Goal: Register for event/course

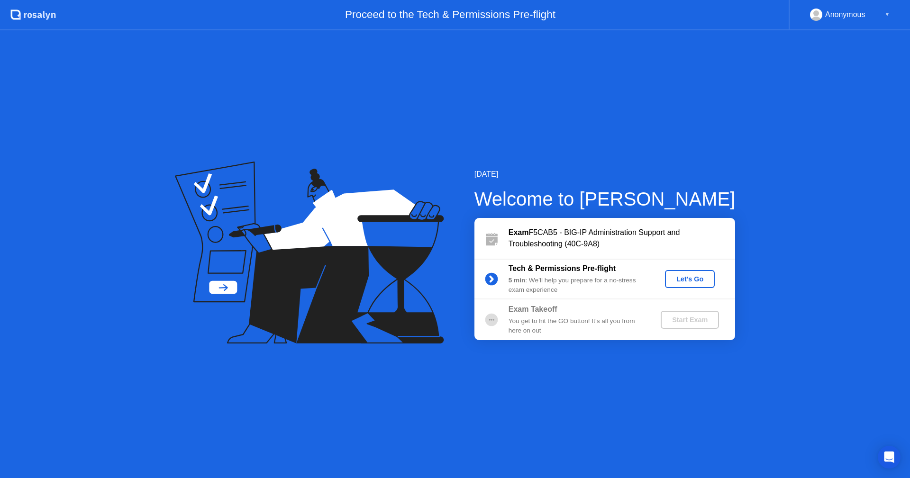
click at [686, 279] on div "Let's Go" at bounding box center [689, 279] width 42 height 8
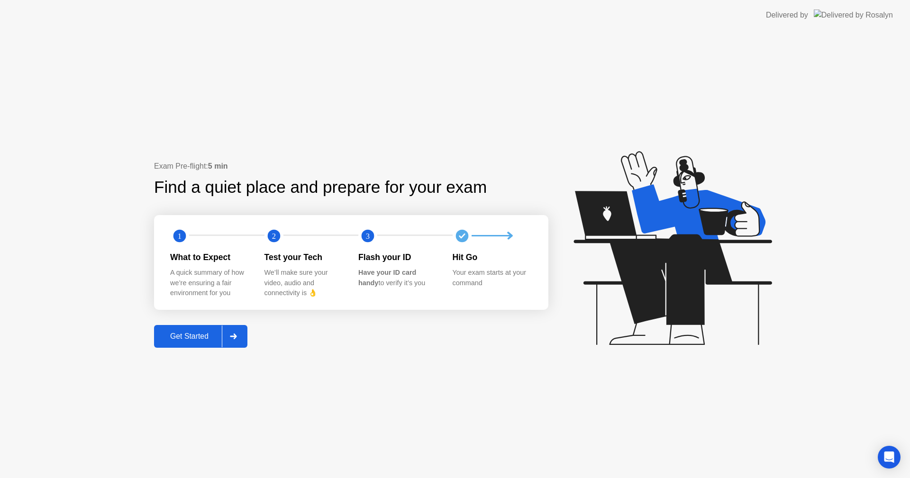
click at [179, 341] on div "Get Started" at bounding box center [189, 336] width 65 height 9
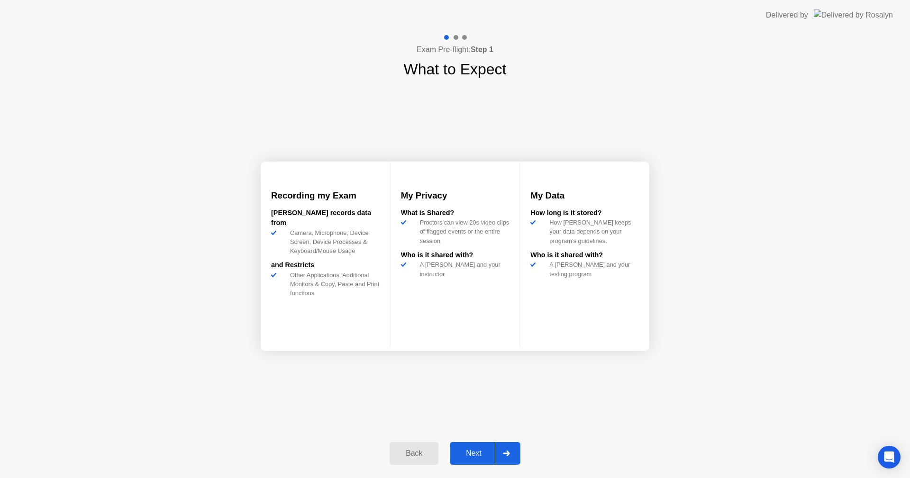
click at [476, 455] on div "Next" at bounding box center [473, 453] width 42 height 9
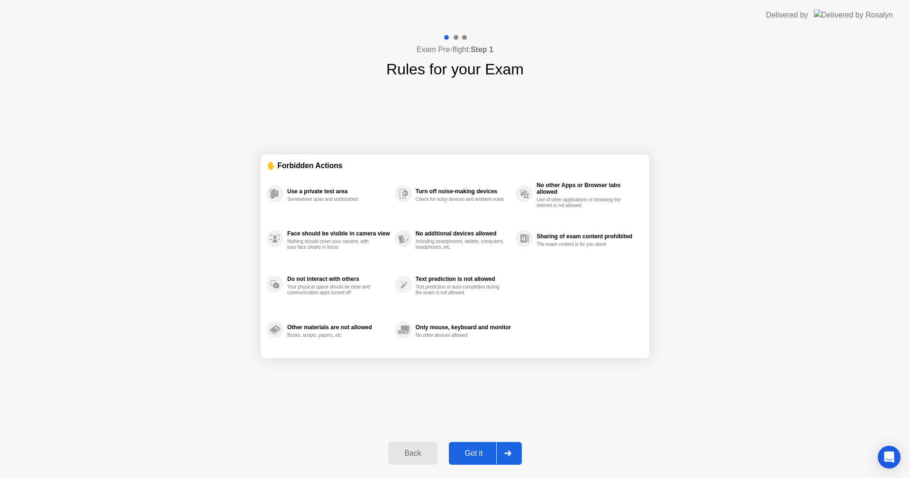
click at [476, 455] on div "Got it" at bounding box center [473, 453] width 45 height 9
select select "**********"
select select "*******"
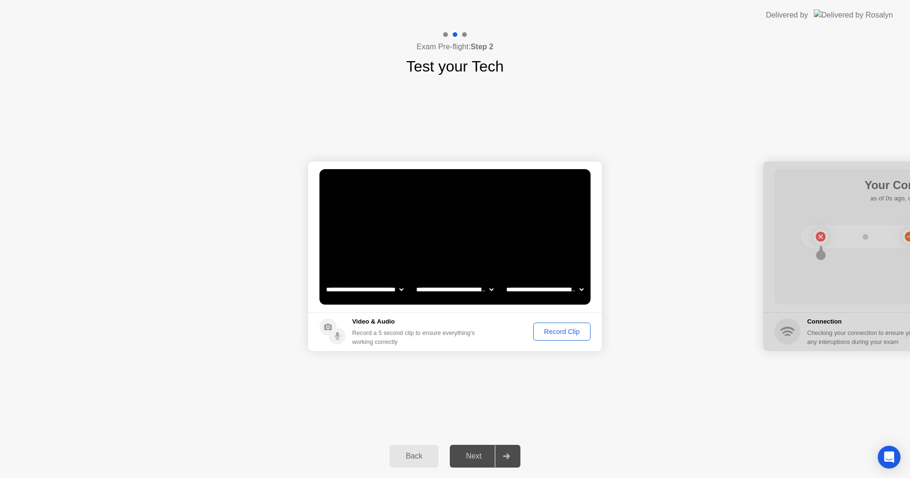
click at [559, 335] on div "Record Clip" at bounding box center [561, 332] width 51 height 8
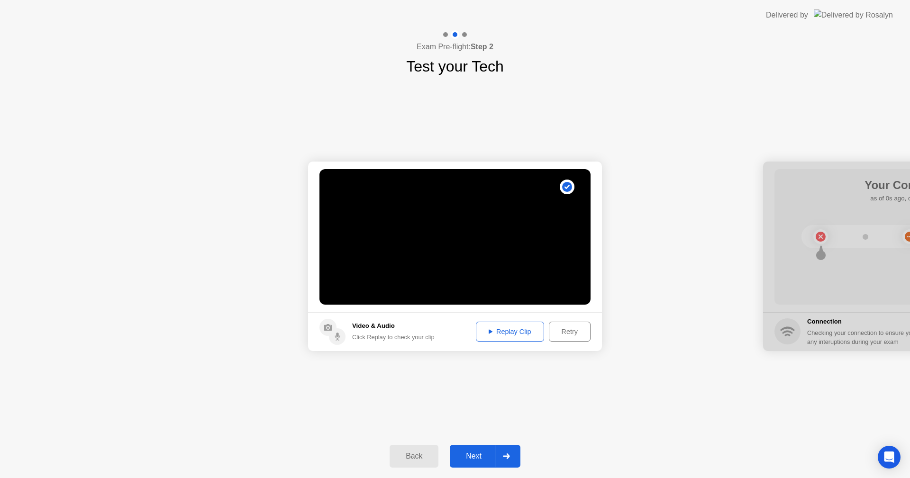
click at [531, 334] on div "Replay Clip" at bounding box center [510, 332] width 62 height 8
click at [461, 466] on button "Next" at bounding box center [485, 456] width 71 height 23
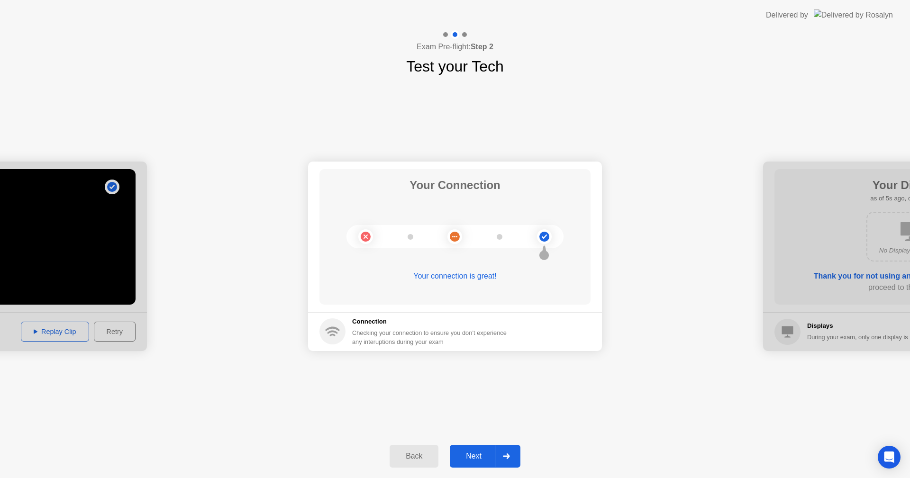
click at [471, 448] on button "Next" at bounding box center [485, 456] width 71 height 23
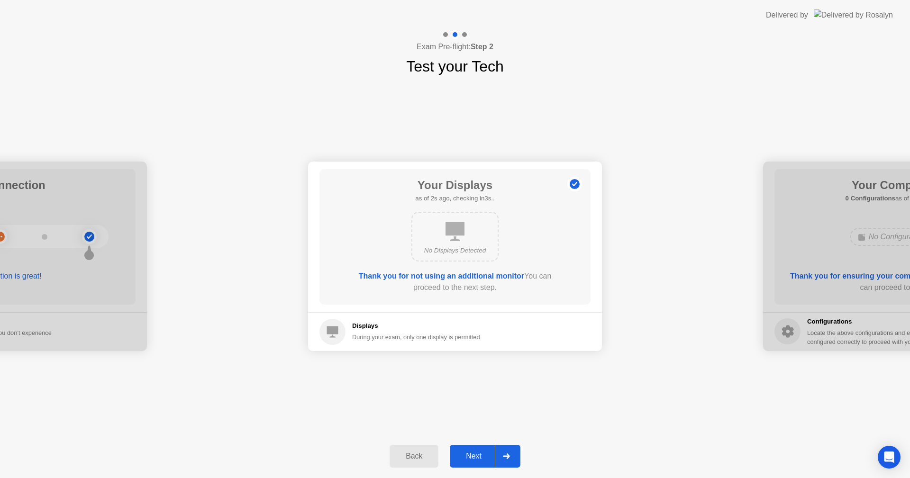
click at [475, 452] on div "Next" at bounding box center [473, 456] width 42 height 9
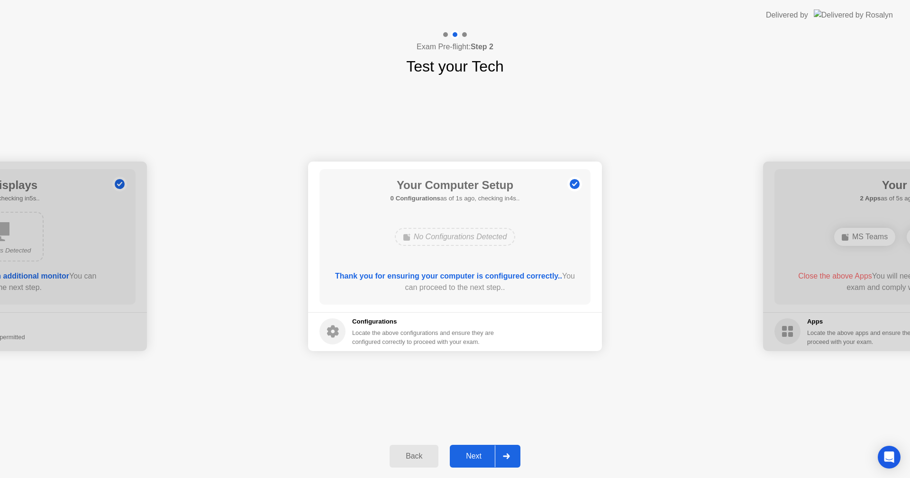
click at [475, 452] on div "Next" at bounding box center [473, 456] width 42 height 9
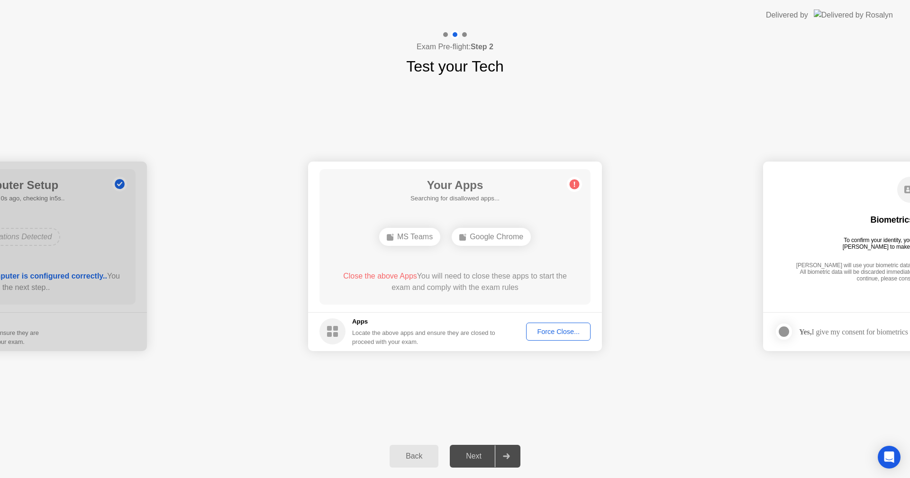
click at [566, 334] on div "Force Close..." at bounding box center [558, 332] width 58 height 8
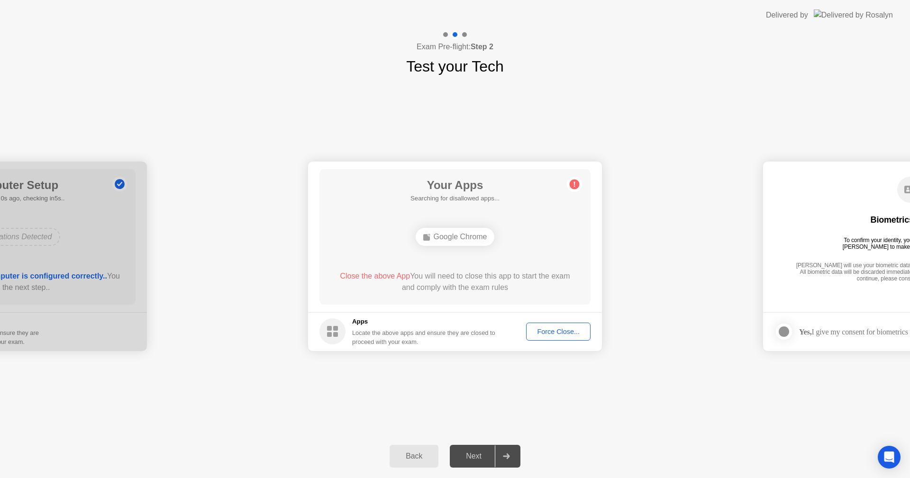
click at [549, 330] on div "Force Close..." at bounding box center [558, 332] width 58 height 8
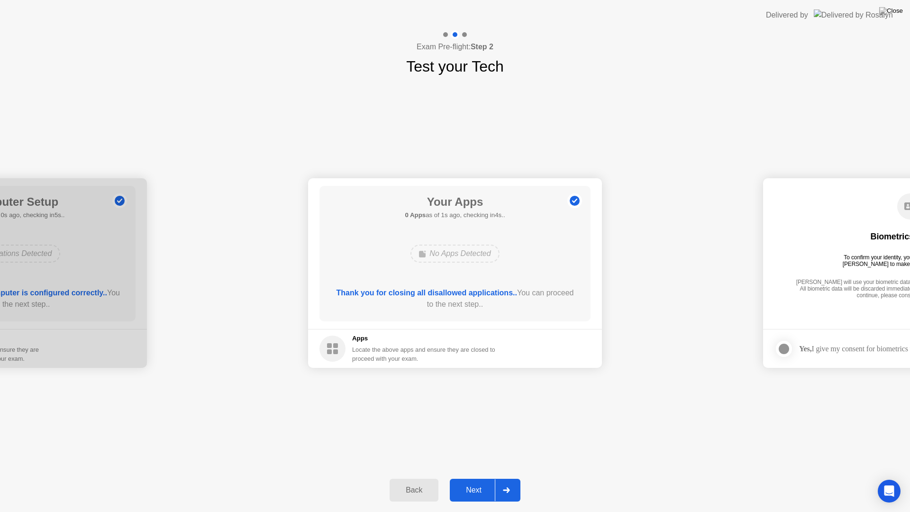
click at [482, 478] on div "Next" at bounding box center [473, 490] width 42 height 9
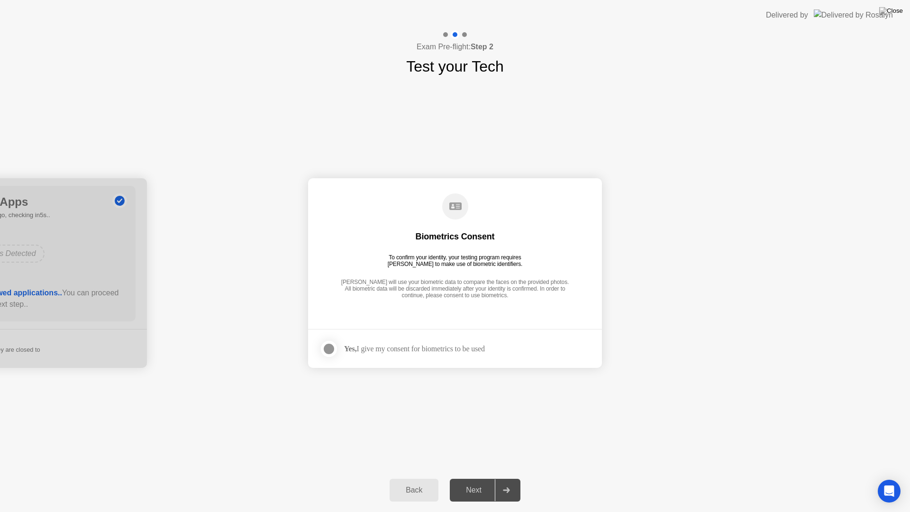
click at [336, 353] on label at bounding box center [331, 348] width 25 height 19
click at [482, 478] on div "Next" at bounding box center [473, 490] width 42 height 9
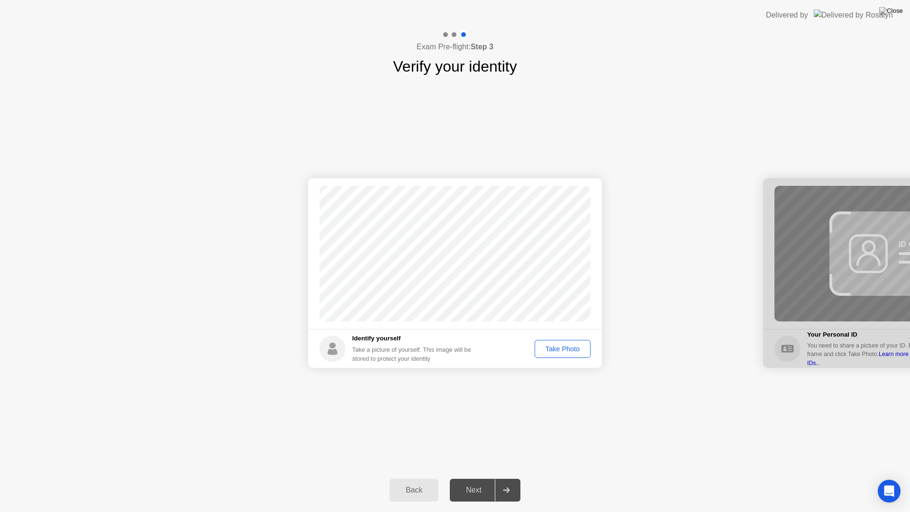
click at [576, 352] on div "Take Photo" at bounding box center [562, 349] width 49 height 8
click at [473, 476] on div "Back Next" at bounding box center [455, 490] width 910 height 44
click at [471, 478] on div "Next" at bounding box center [473, 490] width 42 height 9
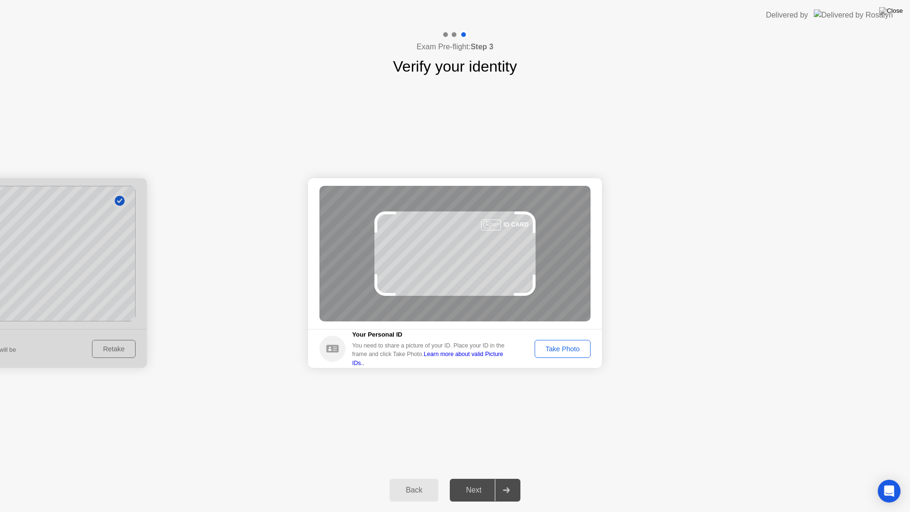
click at [548, 352] on div "Take Photo" at bounding box center [562, 349] width 49 height 8
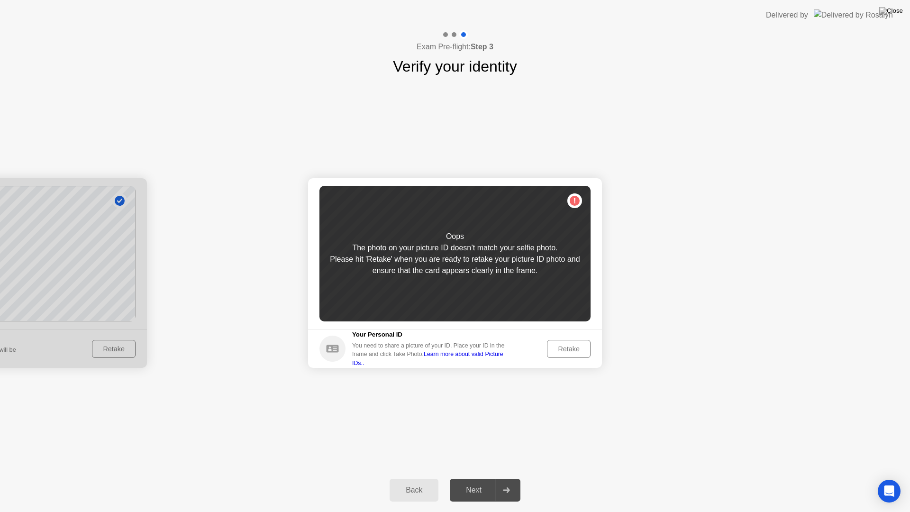
click at [556, 349] on div "Retake" at bounding box center [568, 349] width 37 height 8
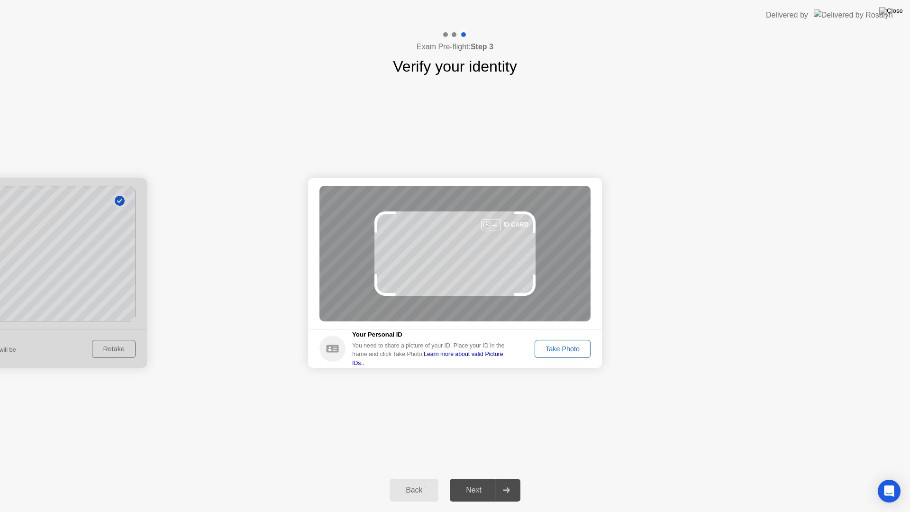
click at [556, 349] on div "Take Photo" at bounding box center [562, 349] width 49 height 8
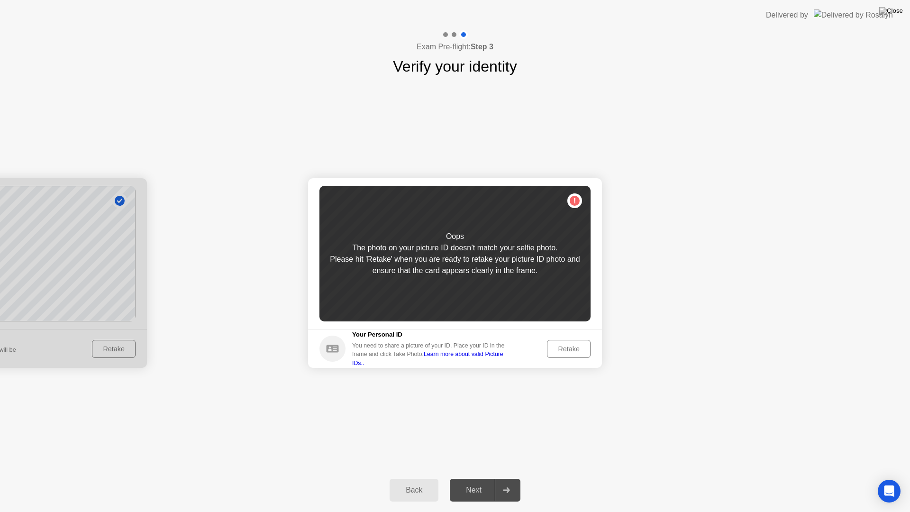
click at [556, 349] on div "Retake" at bounding box center [568, 349] width 37 height 8
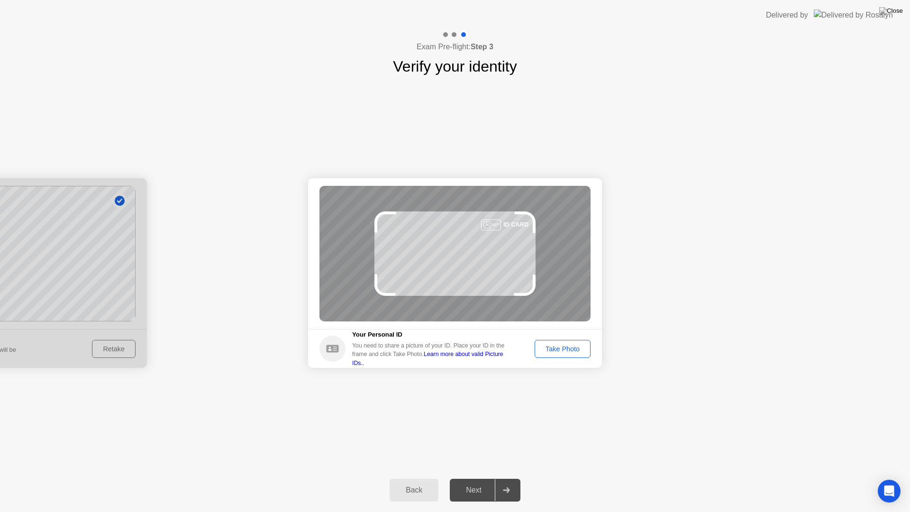
click at [556, 349] on div "Take Photo" at bounding box center [562, 349] width 49 height 8
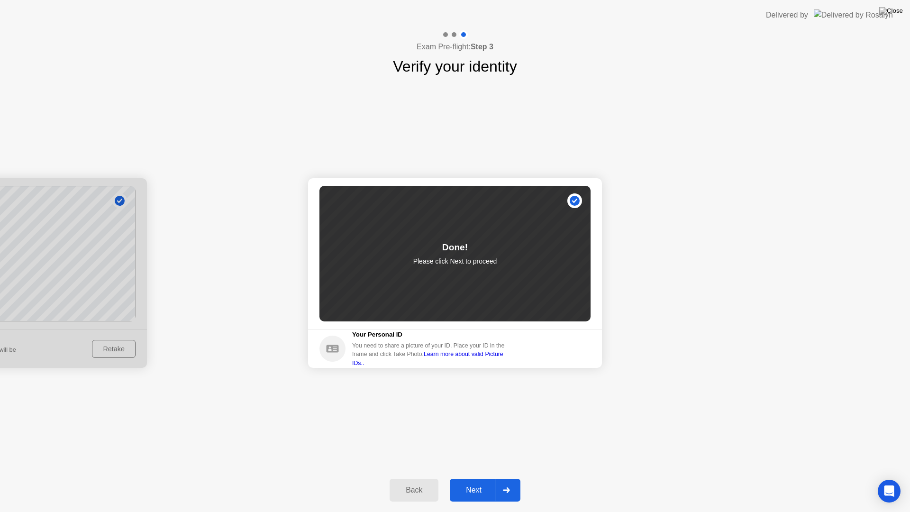
click at [478, 478] on div "Next" at bounding box center [473, 490] width 42 height 9
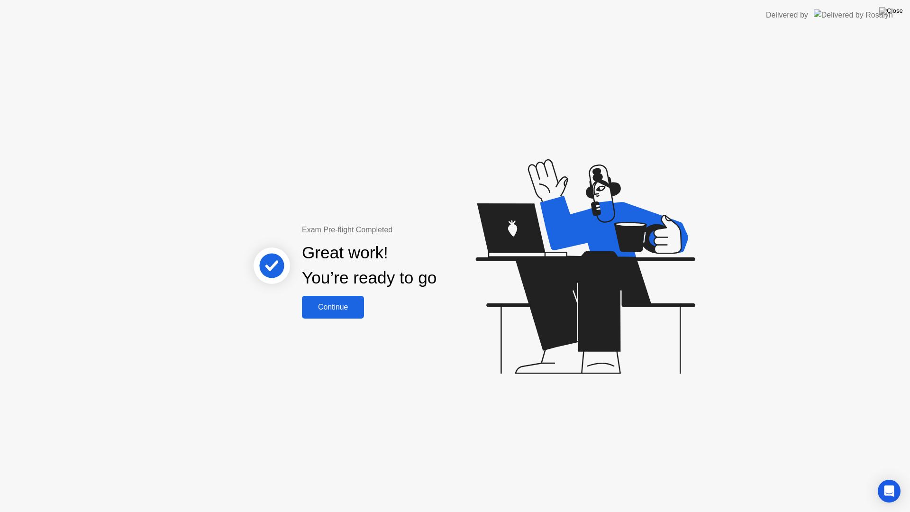
click at [360, 304] on div "Continue" at bounding box center [333, 307] width 56 height 9
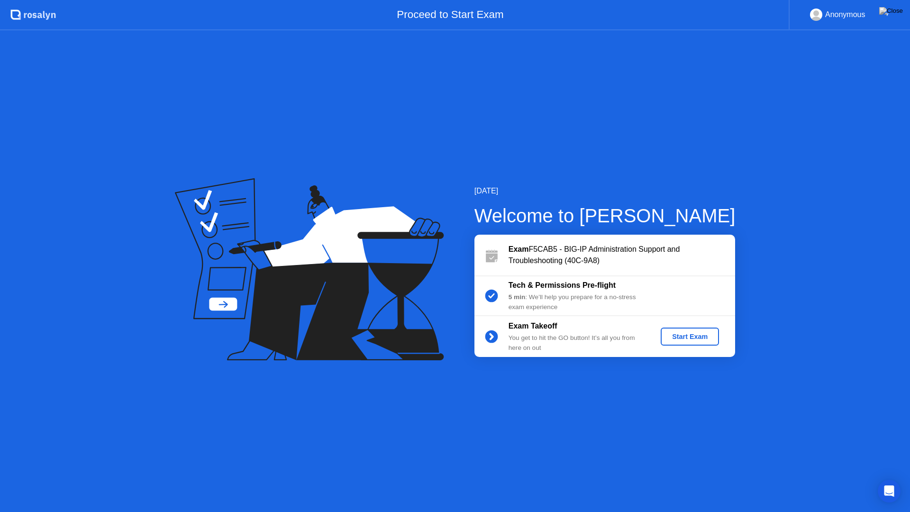
click at [682, 337] on div "Start Exam" at bounding box center [689, 337] width 51 height 8
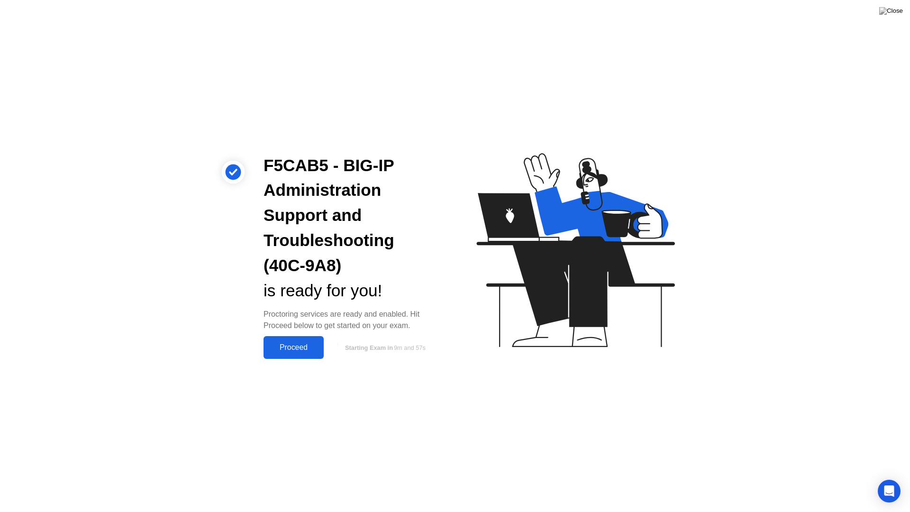
click at [301, 347] on div "Proceed" at bounding box center [293, 347] width 54 height 9
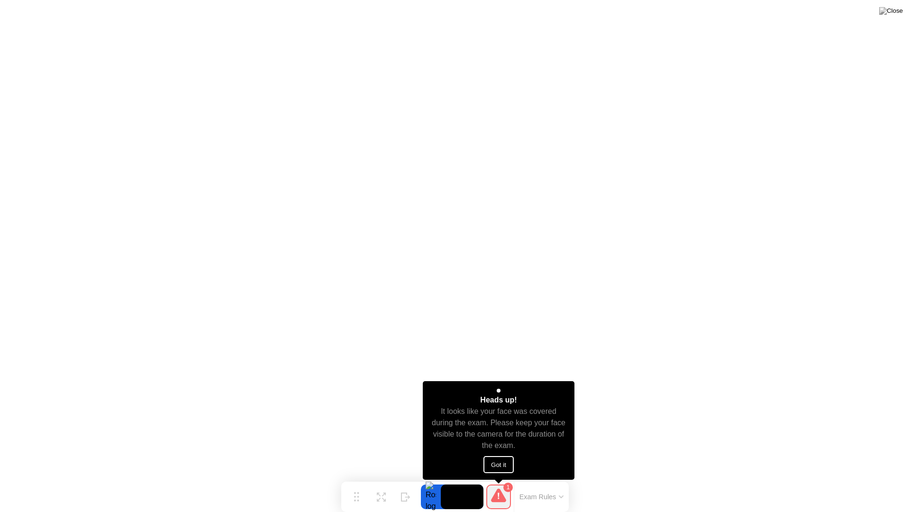
click at [506, 461] on button "Got it" at bounding box center [498, 464] width 30 height 17
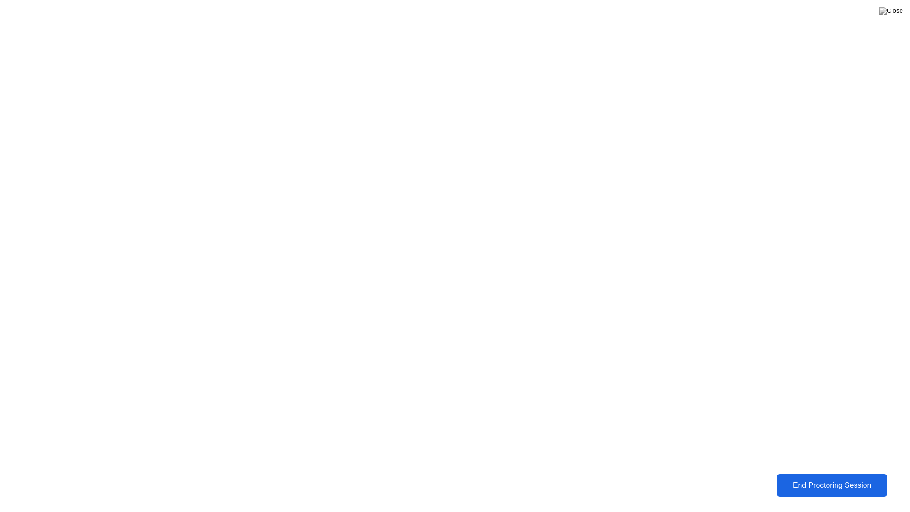
click at [831, 478] on button "End Proctoring Session" at bounding box center [831, 485] width 111 height 23
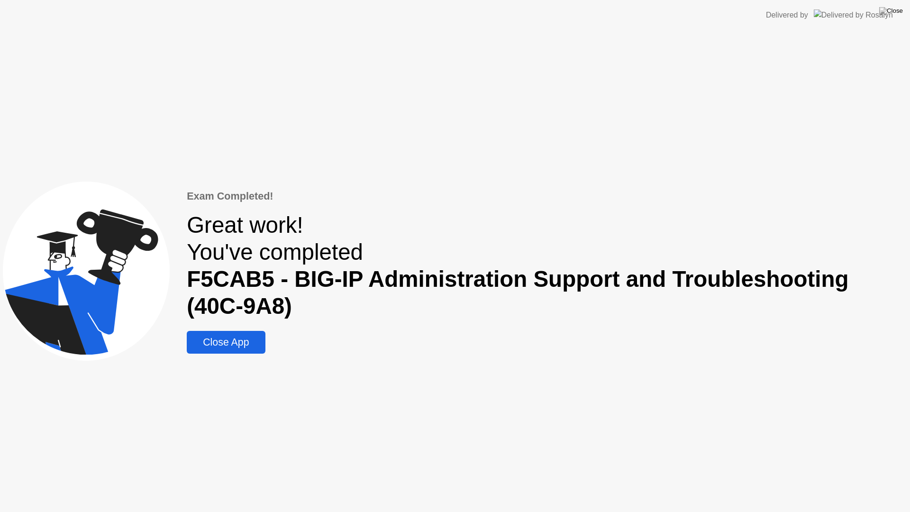
click at [239, 345] on div "Close App" at bounding box center [226, 342] width 72 height 12
